Goal: Transaction & Acquisition: Purchase product/service

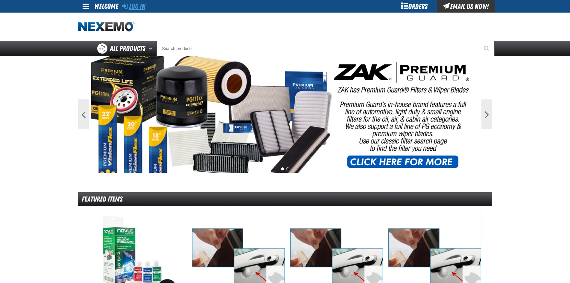
click at [138, 8] on link "Log In" at bounding box center [134, 6] width 24 height 8
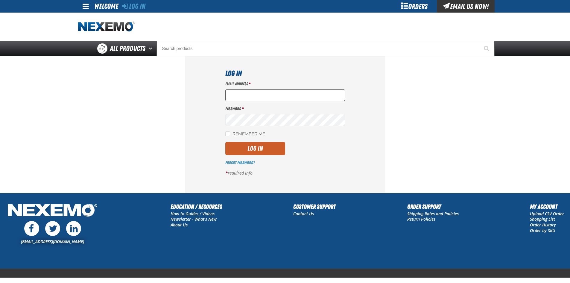
click at [244, 92] on input "Email Address *" at bounding box center [285, 95] width 120 height 12
type input "nfederman@vtaig.com"
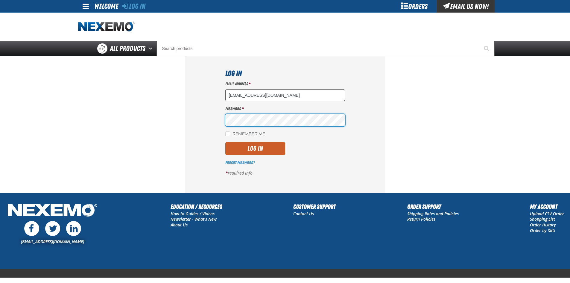
click at [225, 142] on button "Log In" at bounding box center [255, 148] width 60 height 13
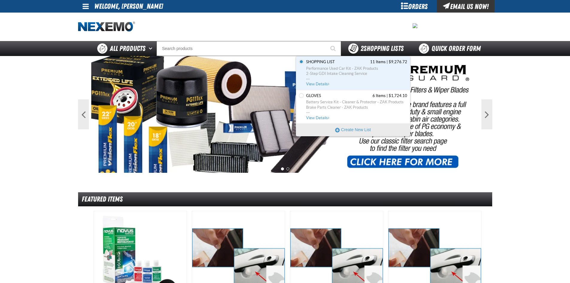
click at [376, 43] on div "2 Shopping Lists" at bounding box center [376, 48] width 70 height 15
click at [324, 69] on span "Performance Used Car Kit - ZAK Products" at bounding box center [356, 68] width 101 height 5
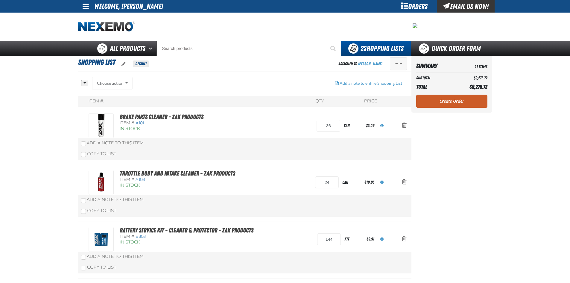
click at [394, 65] on button "Actions of Shopping List" at bounding box center [398, 63] width 17 height 13
click at [376, 98] on button "Delete" at bounding box center [385, 99] width 41 height 10
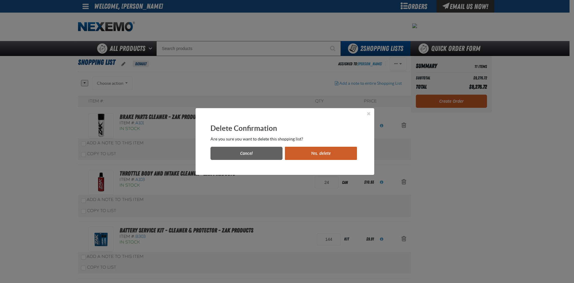
click at [325, 154] on button "Yes, delete" at bounding box center [321, 153] width 72 height 13
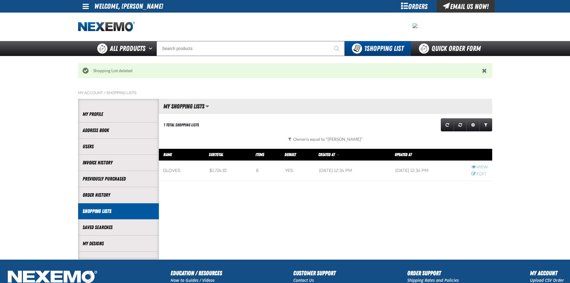
scroll to position [0, 0]
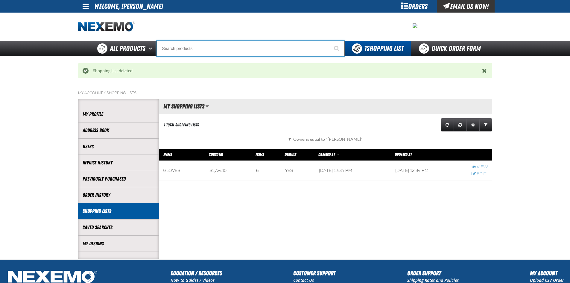
click at [182, 45] on input "Search" at bounding box center [250, 48] width 188 height 15
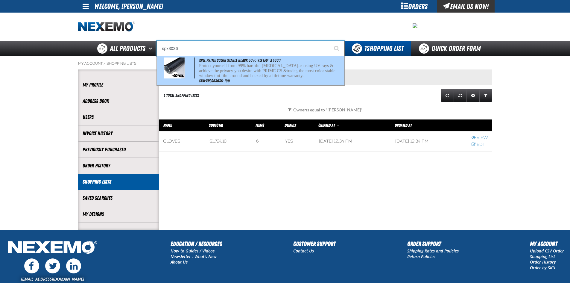
click at [203, 63] on p "Protect yourself from 99% harmful [MEDICAL_DATA]-causing UV rays & achieve the …" at bounding box center [271, 70] width 144 height 15
type input "XPEL PRIME Color Stable Black 30% VLT (36" x 100')"
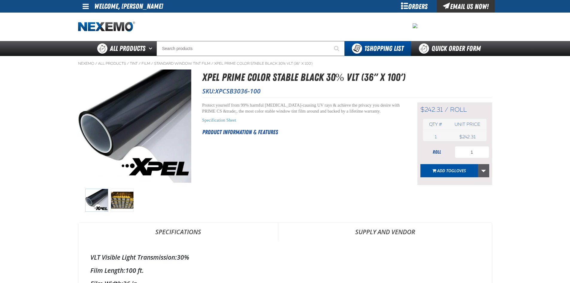
click at [485, 170] on link "More Actions" at bounding box center [483, 170] width 11 height 13
click at [440, 186] on button "Create New Shopping List" at bounding box center [455, 186] width 66 height 10
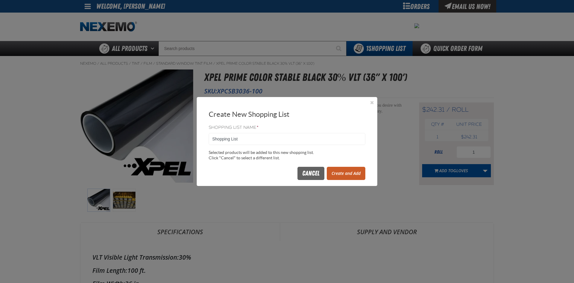
click at [337, 173] on button "Create and Add" at bounding box center [346, 173] width 39 height 13
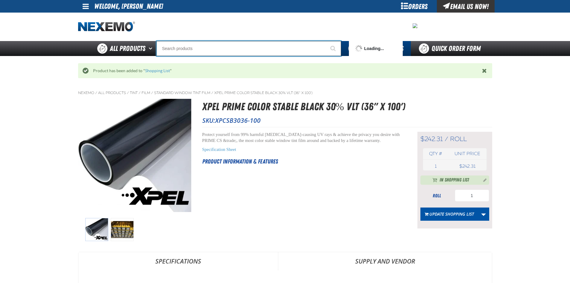
click at [175, 49] on input "Search" at bounding box center [248, 48] width 185 height 15
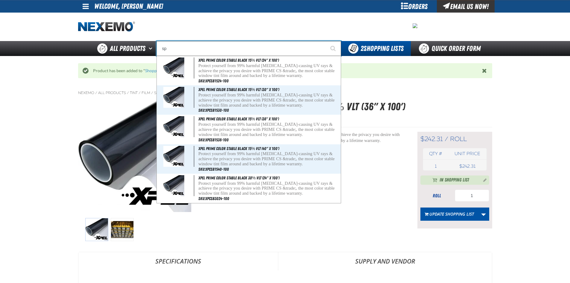
type input "s"
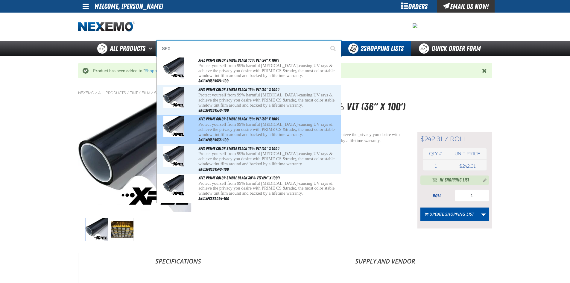
click at [218, 122] on p "Protect yourself from 99% harmful cancer-causing UV rays & achieve the privacy …" at bounding box center [268, 129] width 141 height 15
type input "XPEL PRIME Color Stable Black 15% VLT (36" x 100')"
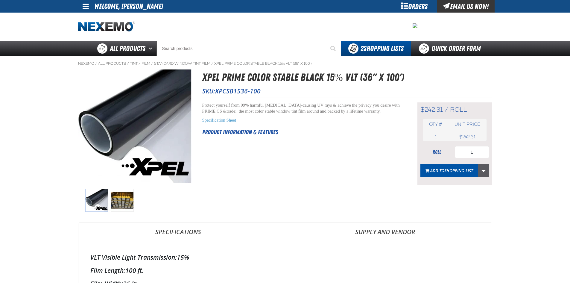
click at [480, 169] on link "More Actions" at bounding box center [483, 170] width 11 height 13
click at [443, 203] on span "Add to Shopping List" at bounding box center [449, 202] width 37 height 6
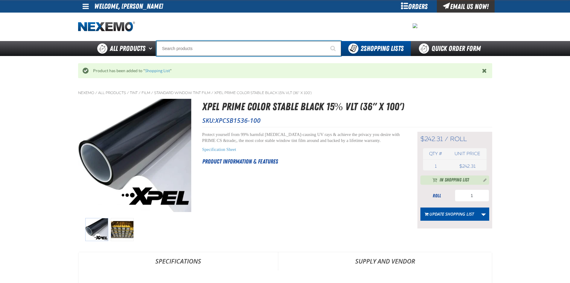
click at [172, 51] on input "Search" at bounding box center [248, 48] width 185 height 15
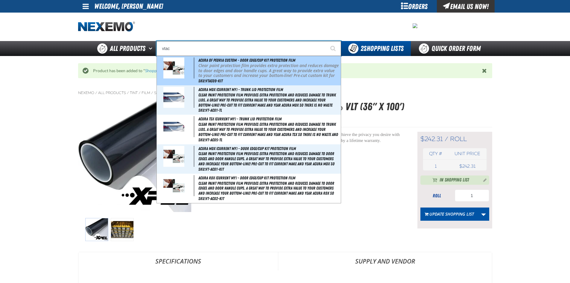
click at [180, 62] on img at bounding box center [173, 67] width 21 height 21
type input "Acura of Peoria Custom - Door Edge/Cup Kit Protection Film"
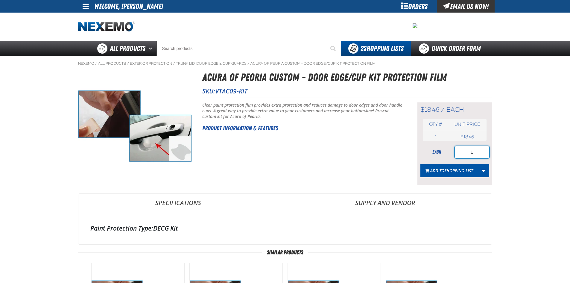
click at [475, 152] on input "1" at bounding box center [472, 152] width 34 height 12
type input "50"
click at [437, 172] on span "Add to Shopping List" at bounding box center [451, 171] width 43 height 6
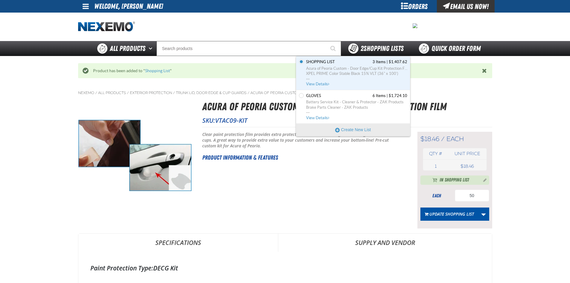
drag, startPoint x: 372, startPoint y: 44, endPoint x: 368, endPoint y: 48, distance: 5.5
click at [372, 44] on span "2 Shopping Lists" at bounding box center [382, 48] width 43 height 8
click at [337, 68] on span "Acura of Peoria Custom - Door Edge/Cup Kit Protection Film" at bounding box center [356, 68] width 101 height 5
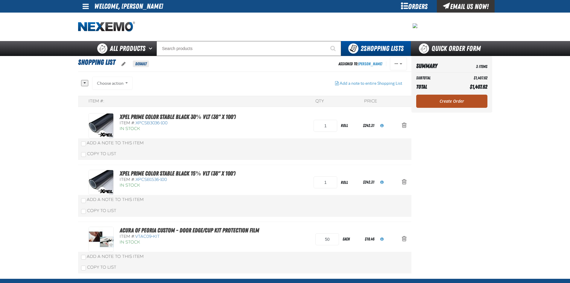
click at [430, 98] on link "Create Order" at bounding box center [451, 101] width 71 height 13
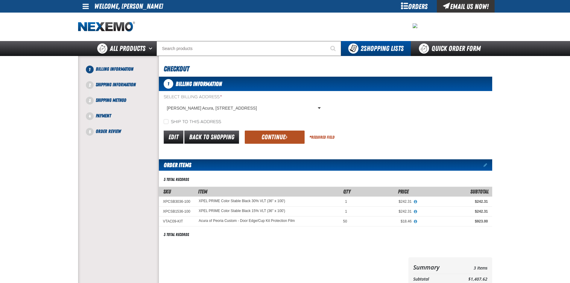
click at [267, 139] on button "Continue" at bounding box center [275, 136] width 60 height 13
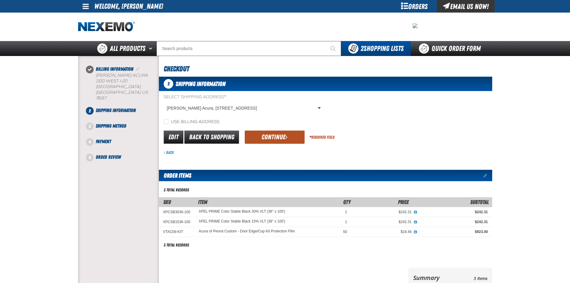
click at [273, 136] on button "Continue" at bounding box center [275, 136] width 60 height 13
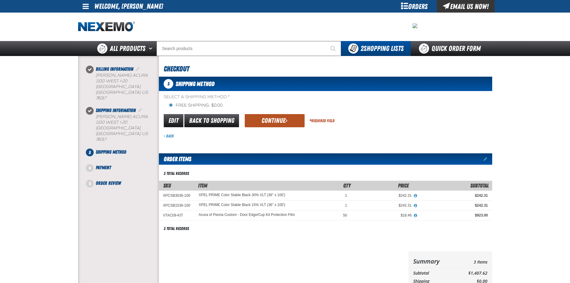
click at [274, 123] on button "Continue" at bounding box center [275, 120] width 60 height 13
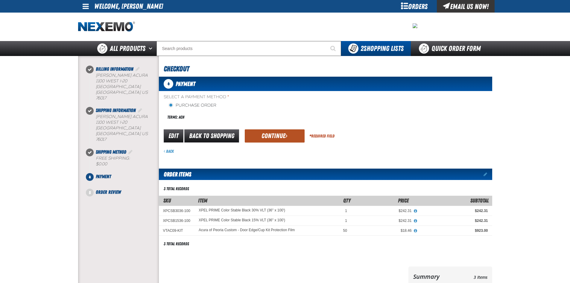
click at [262, 138] on button "Continue" at bounding box center [275, 135] width 60 height 13
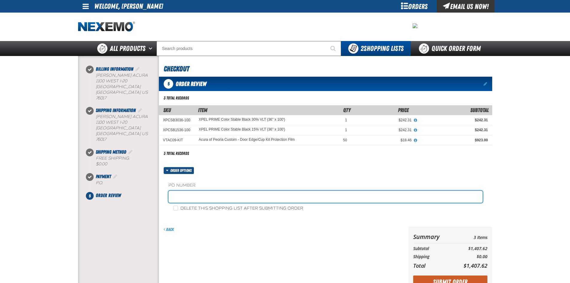
click at [180, 193] on input "text" at bounding box center [325, 197] width 314 height 12
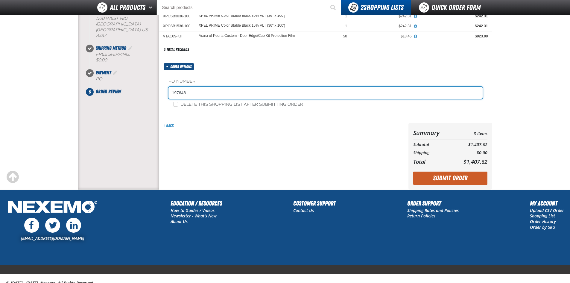
scroll to position [110, 0]
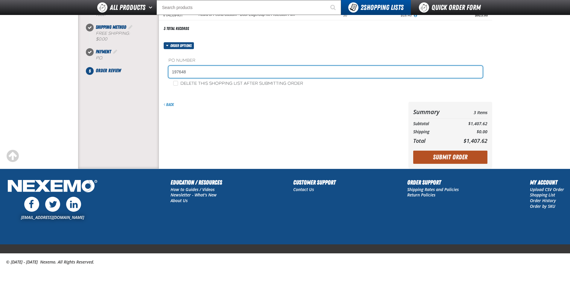
type input "197648"
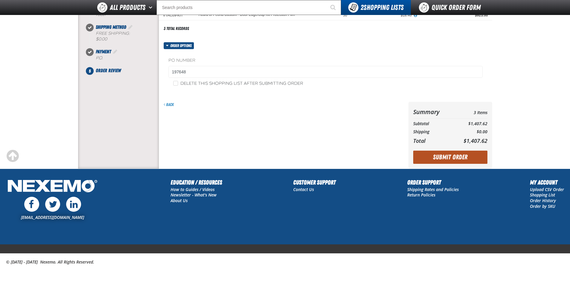
click at [456, 155] on button "Submit Order" at bounding box center [450, 157] width 74 height 13
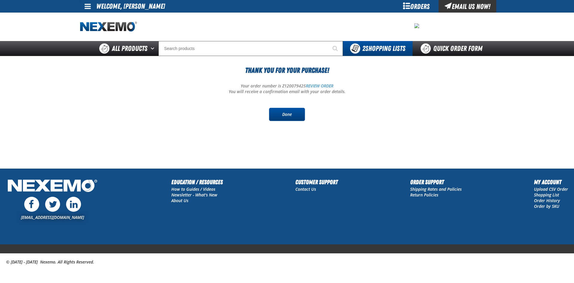
click at [273, 111] on link "Done" at bounding box center [287, 114] width 36 height 13
